Goal: Navigation & Orientation: Find specific page/section

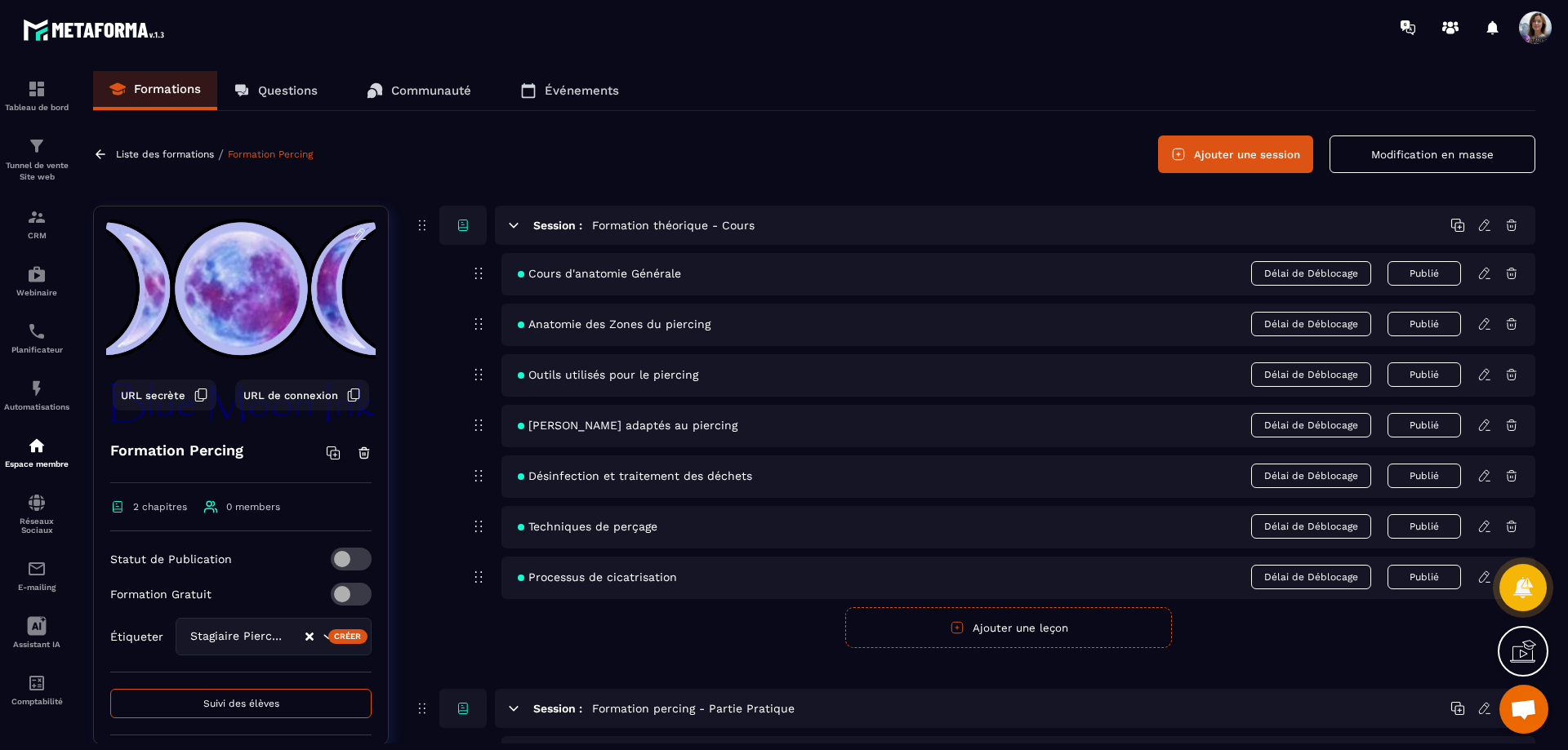
click at [0, 0] on img at bounding box center [0, 0] width 0 height 0
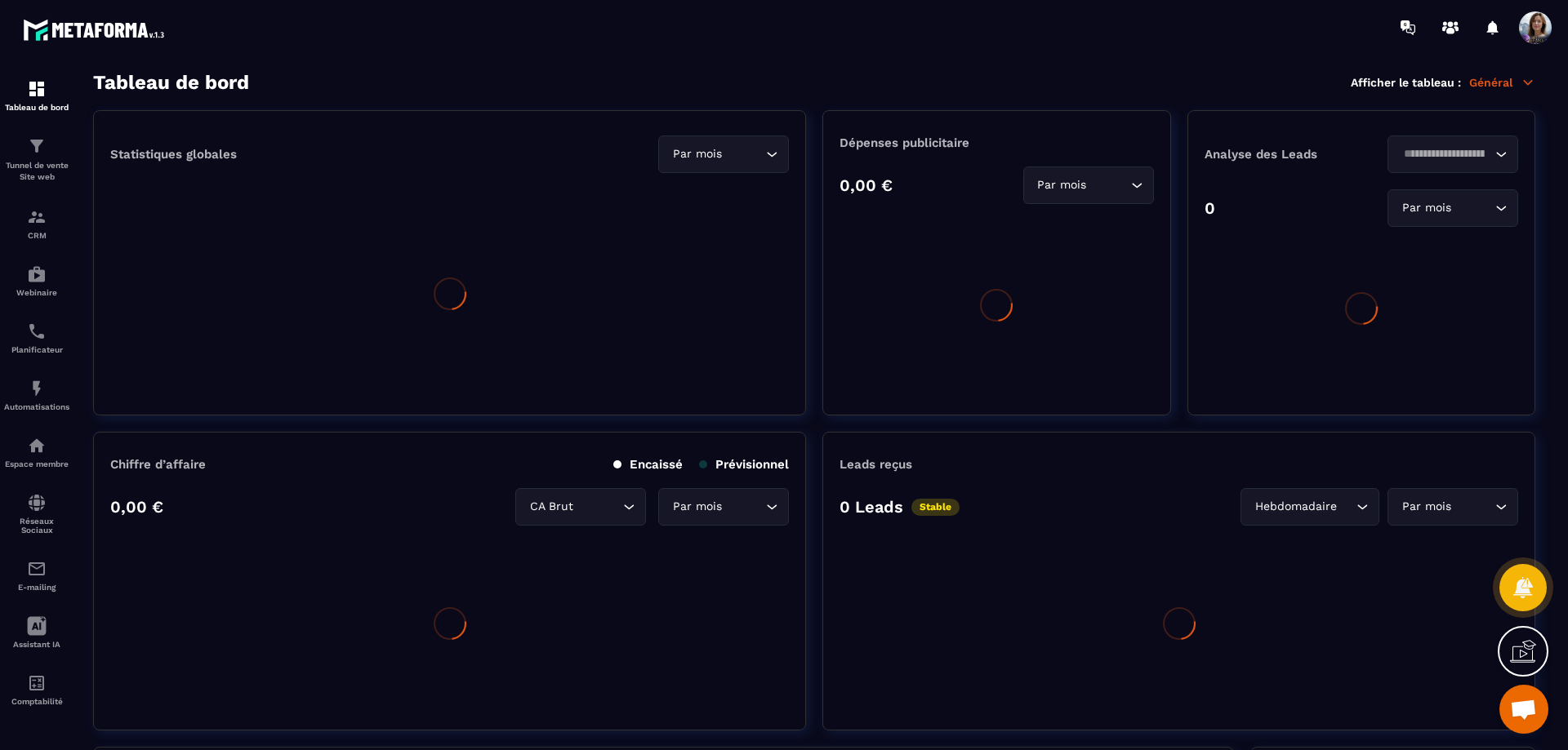
click at [0, 0] on img at bounding box center [0, 0] width 0 height 0
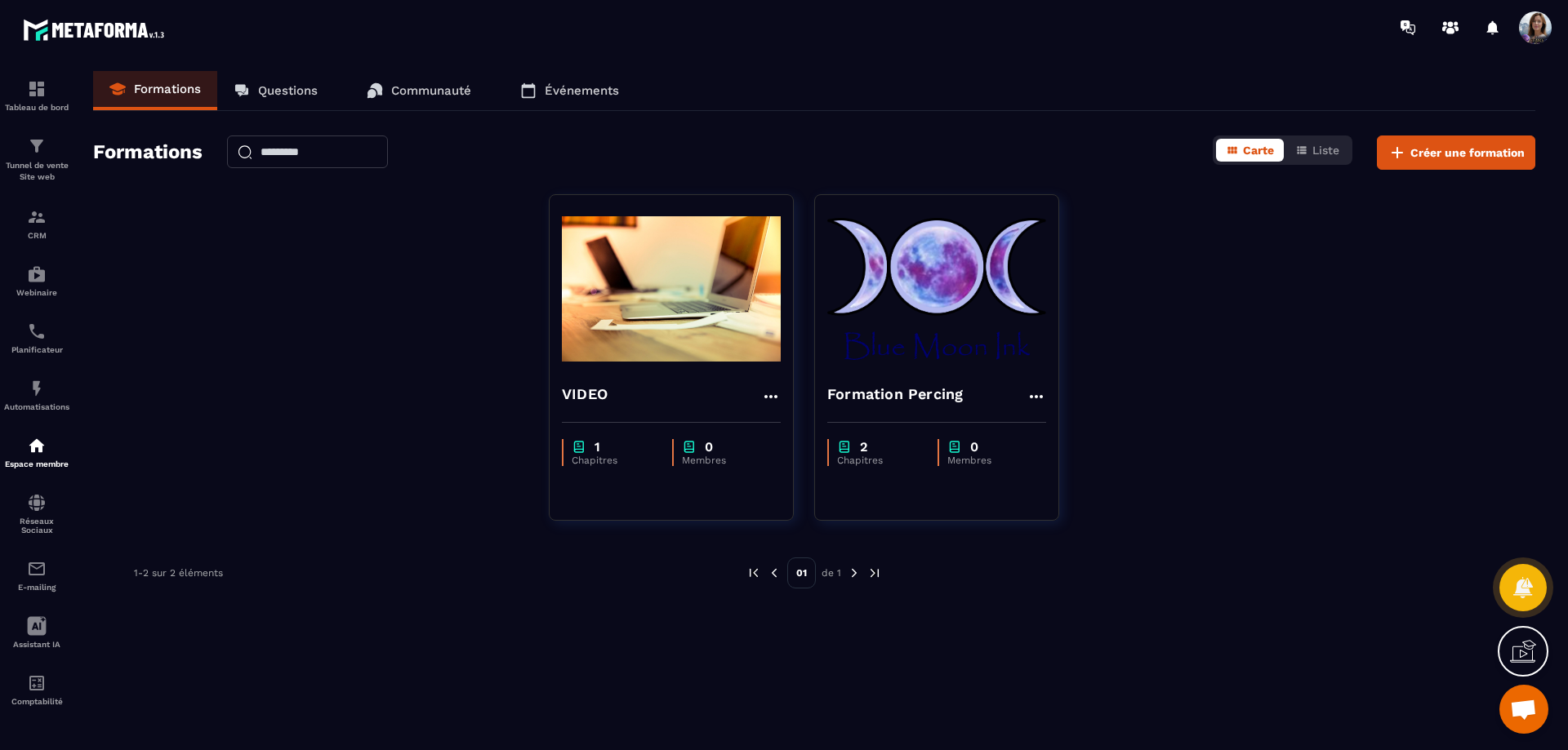
click at [986, 277] on img at bounding box center [937, 289] width 219 height 163
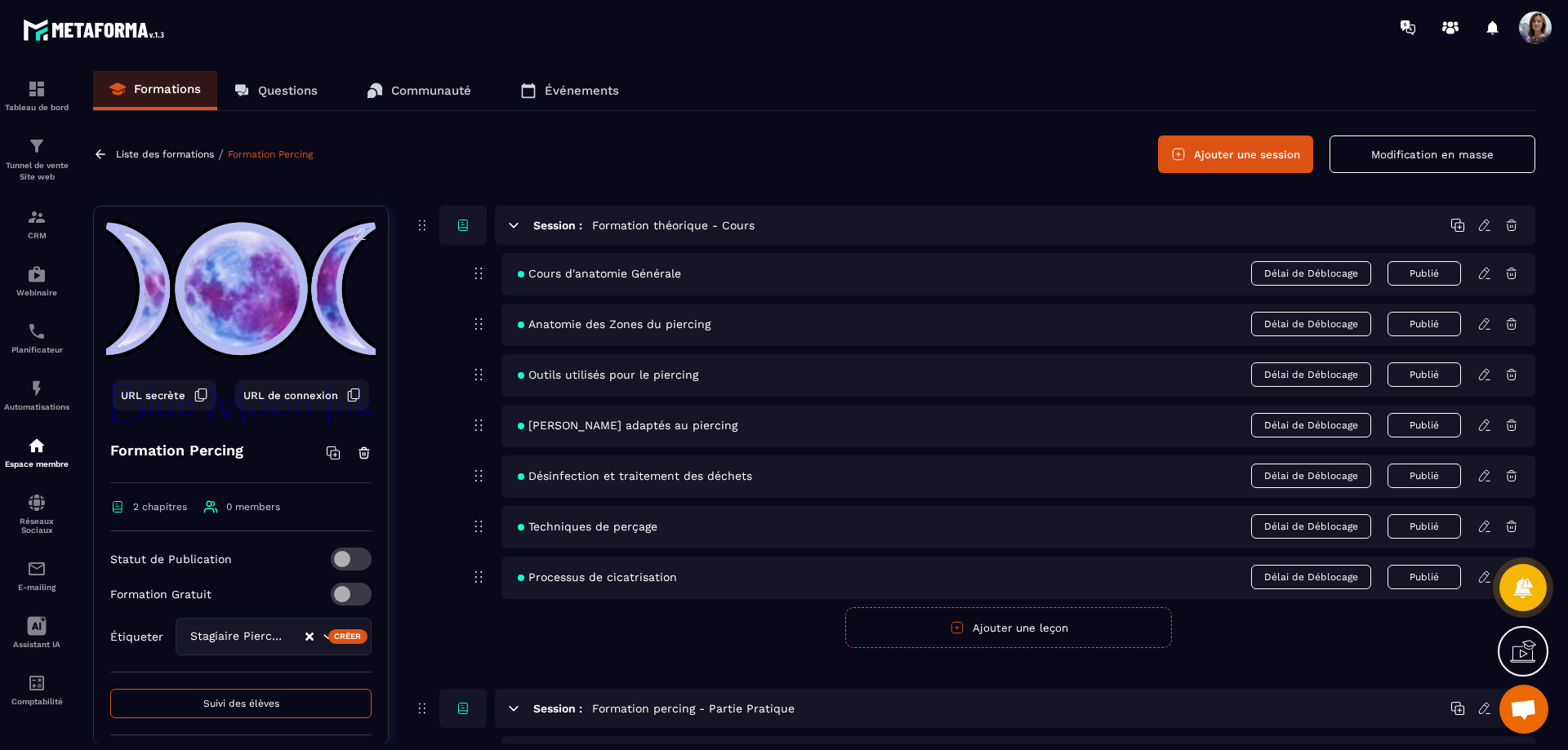
click at [48, 93] on div "Tableau de bord" at bounding box center [36, 95] width 65 height 32
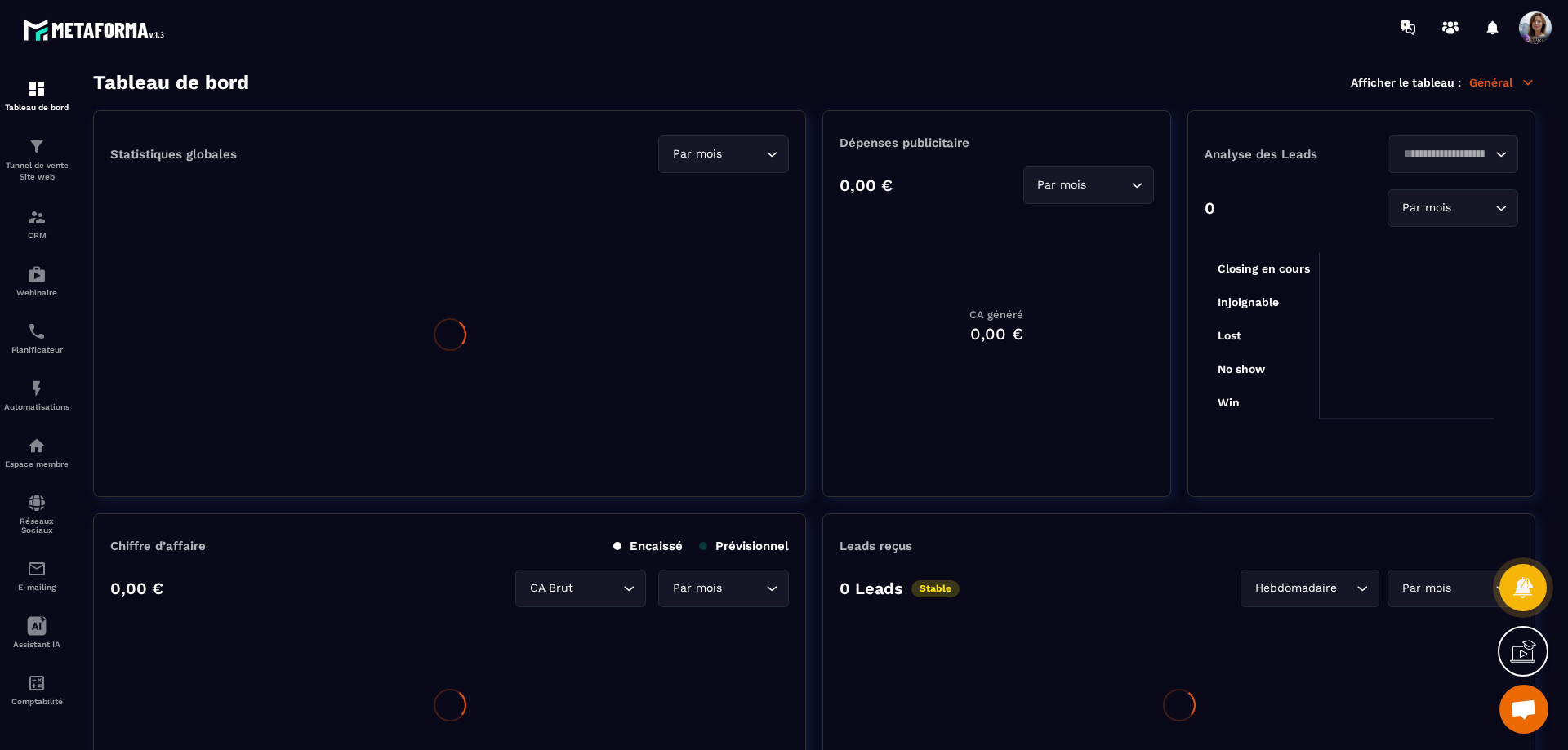
click at [47, 614] on link "Assistant IA" at bounding box center [36, 632] width 65 height 58
